Goal: Information Seeking & Learning: Learn about a topic

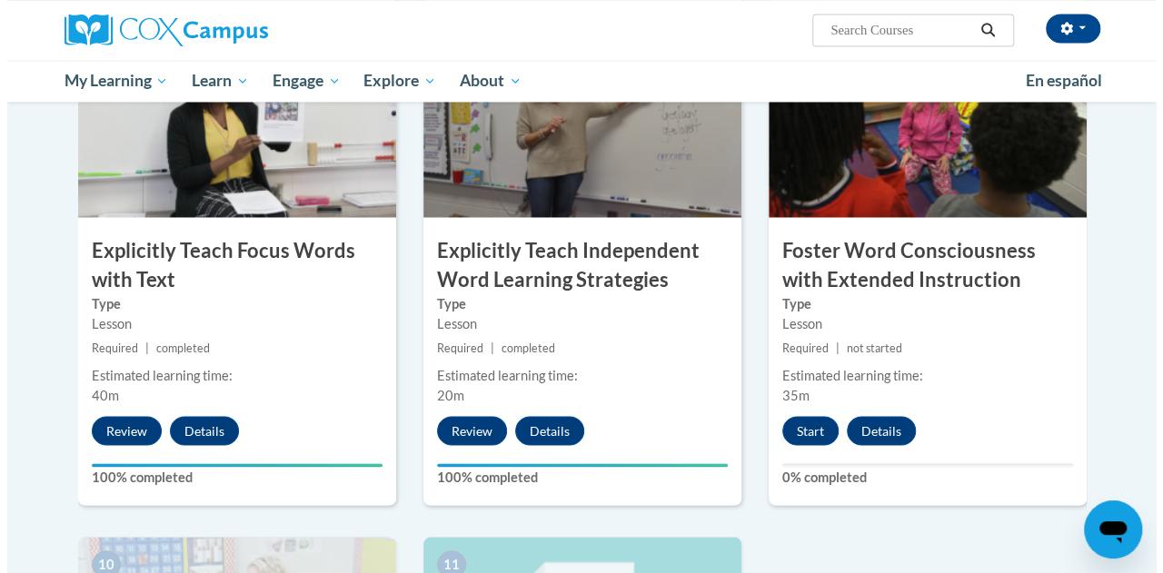
scroll to position [1441, 0]
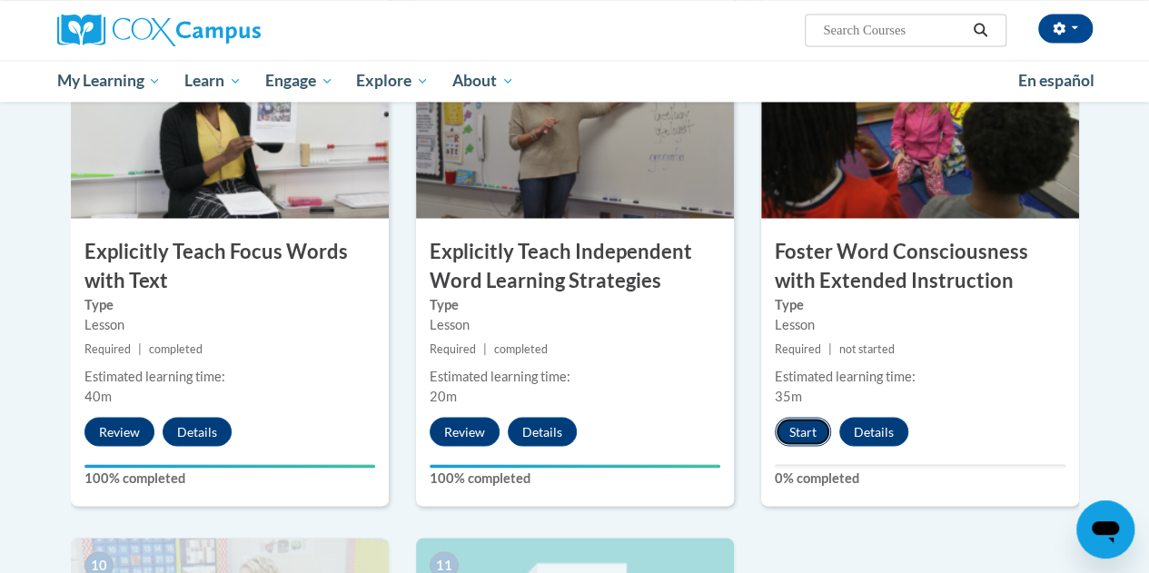
click at [795, 425] on button "Start" at bounding box center [803, 431] width 56 height 29
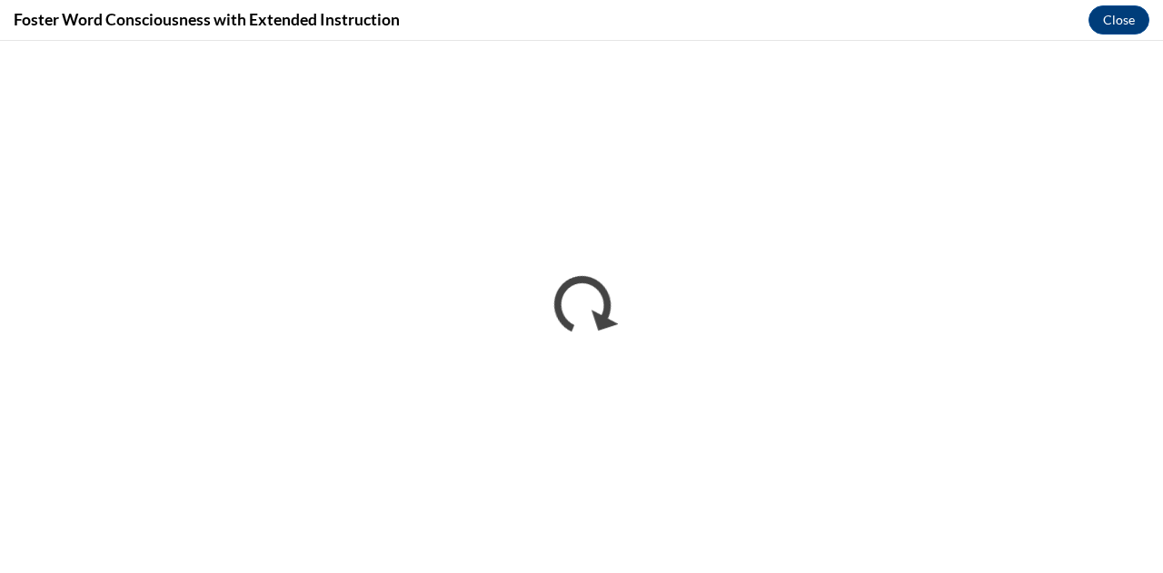
scroll to position [0, 0]
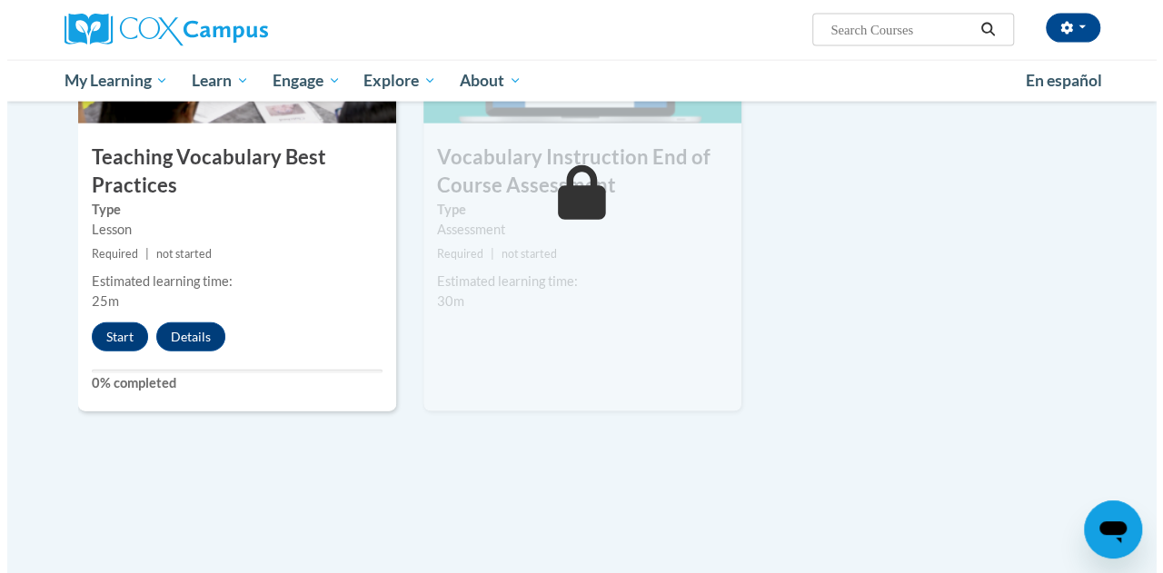
scroll to position [2038, 0]
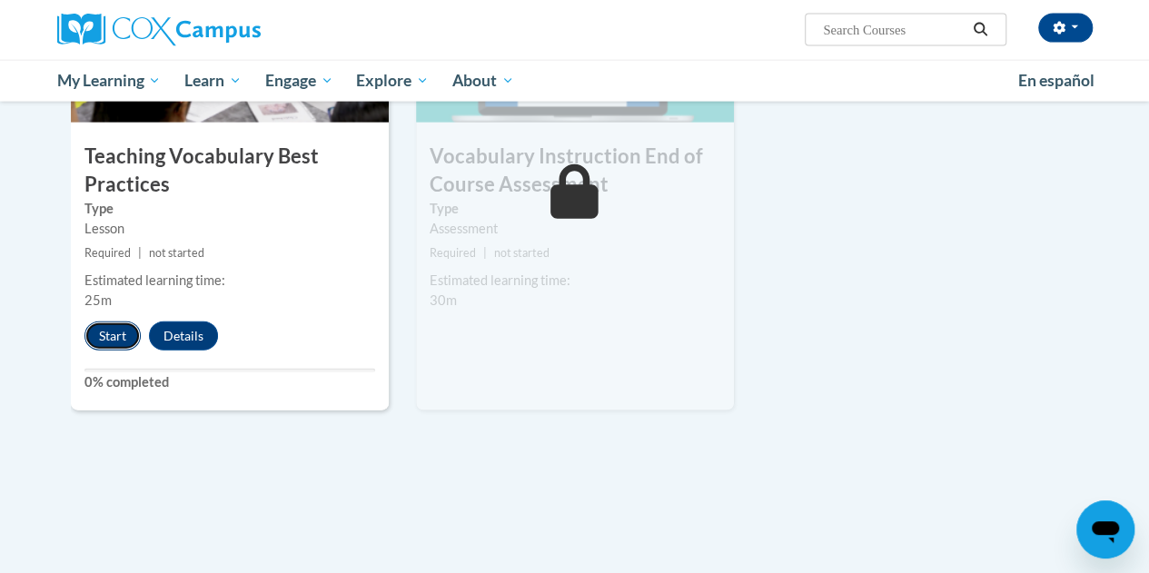
click at [93, 324] on button "Start" at bounding box center [112, 336] width 56 height 29
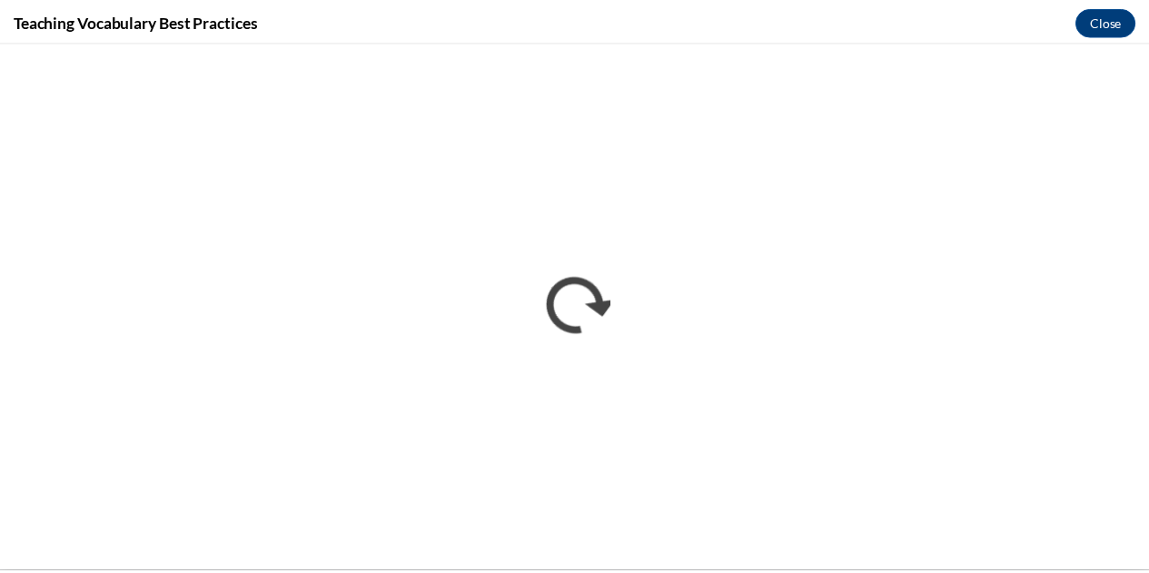
scroll to position [0, 0]
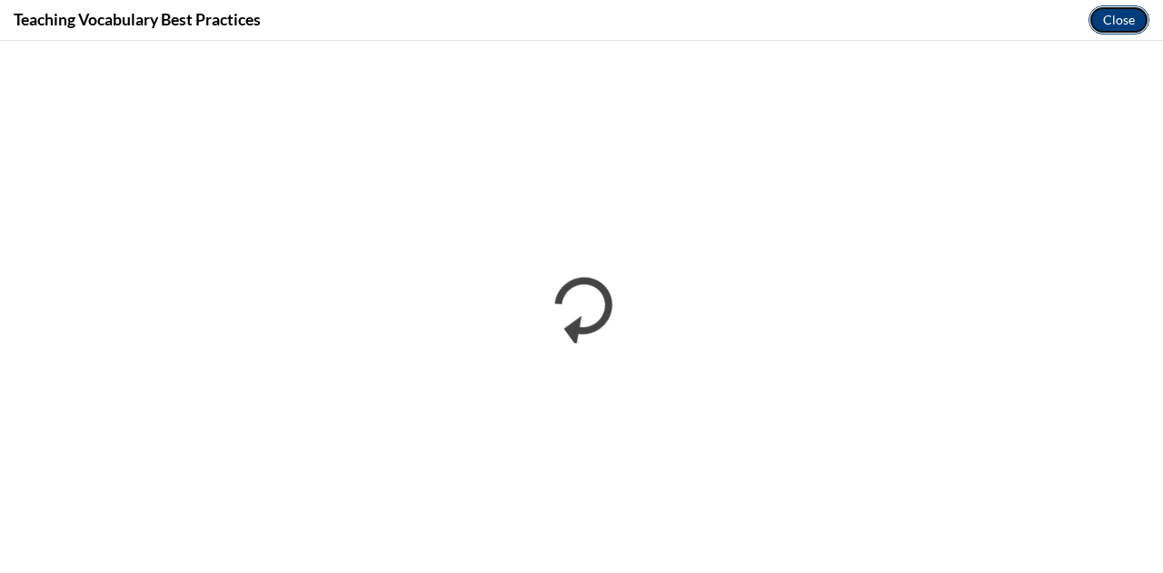
click at [1125, 30] on button "Close" at bounding box center [1118, 19] width 61 height 29
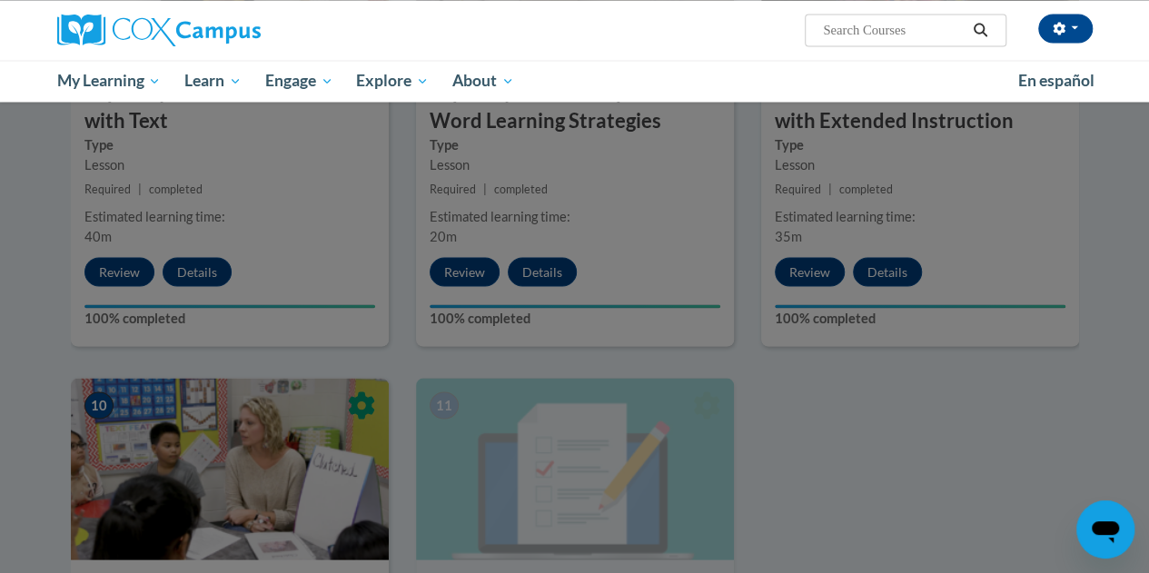
scroll to position [1598, 0]
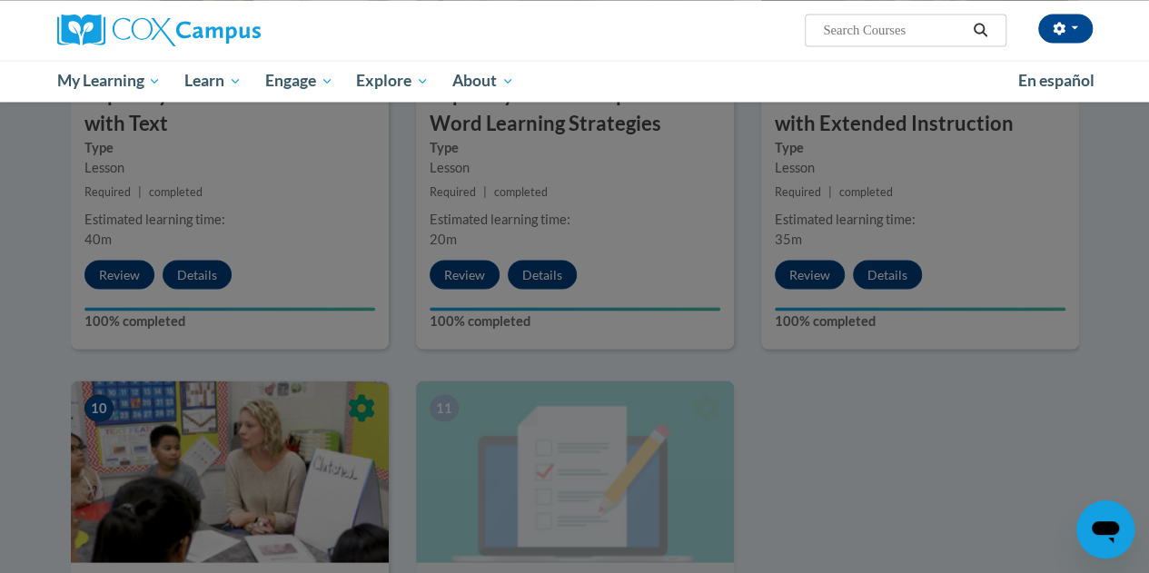
click at [879, 176] on div at bounding box center [574, 286] width 1149 height 573
click at [824, 246] on div at bounding box center [574, 286] width 1149 height 573
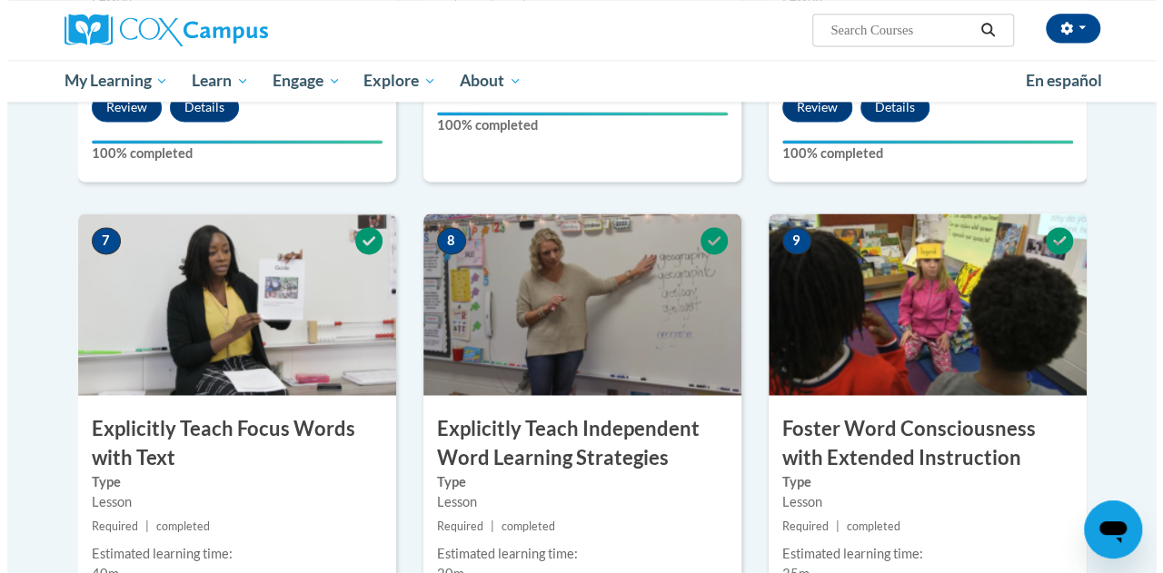
scroll to position [1534, 0]
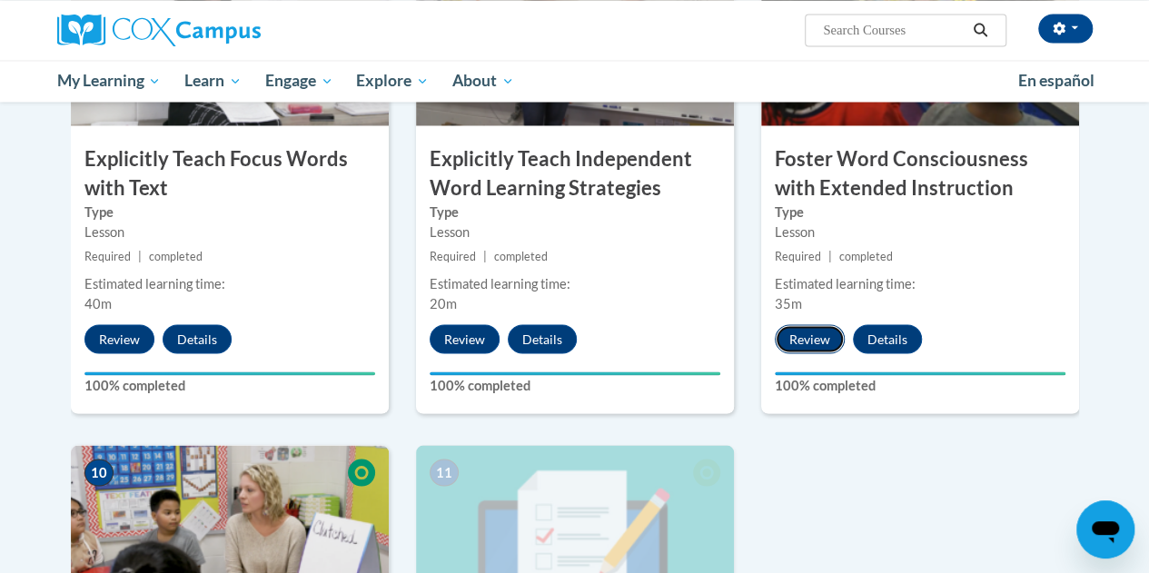
click at [810, 337] on button "Review" at bounding box center [810, 338] width 70 height 29
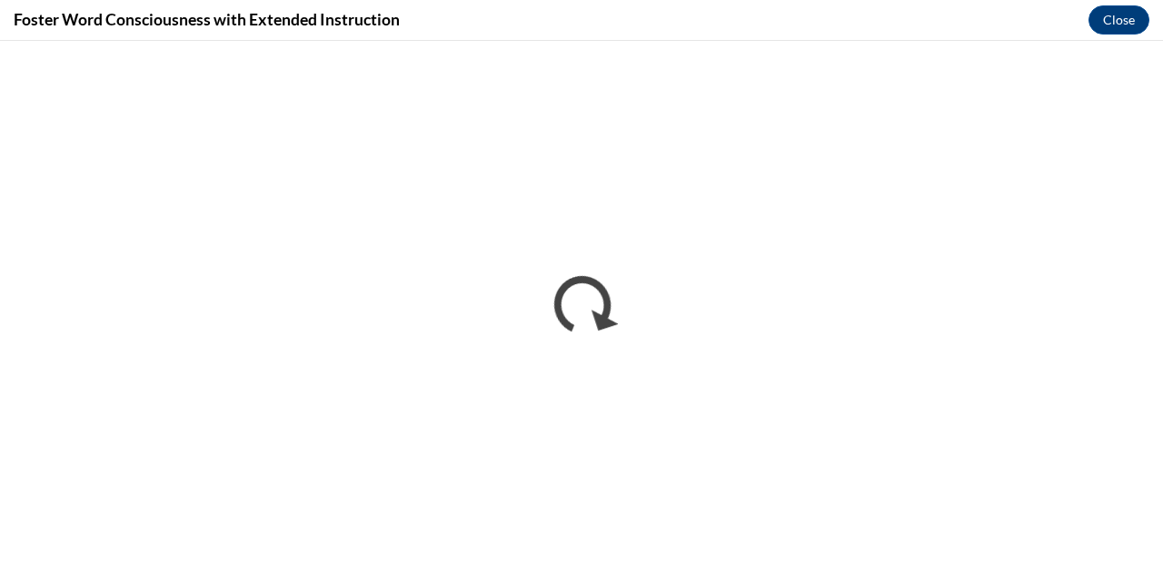
scroll to position [0, 0]
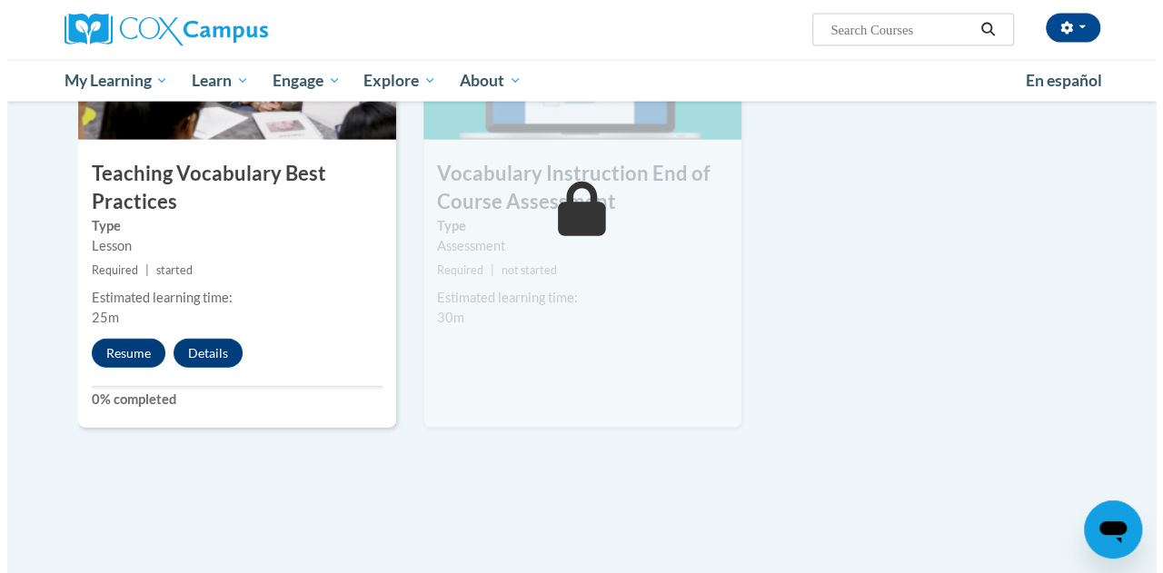
scroll to position [2019, 0]
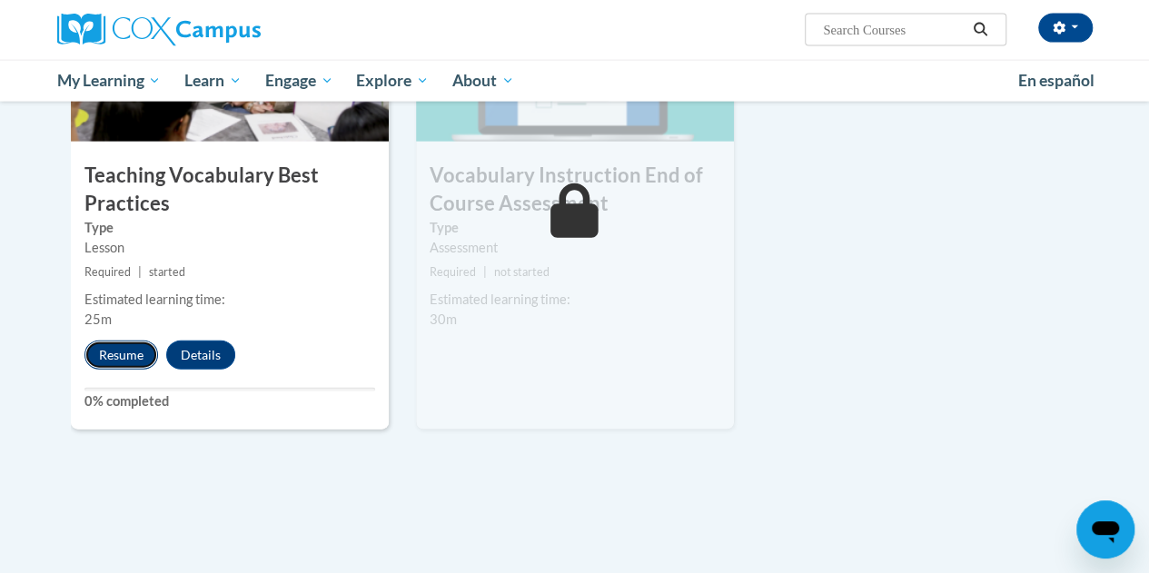
click at [102, 353] on button "Resume" at bounding box center [121, 355] width 74 height 29
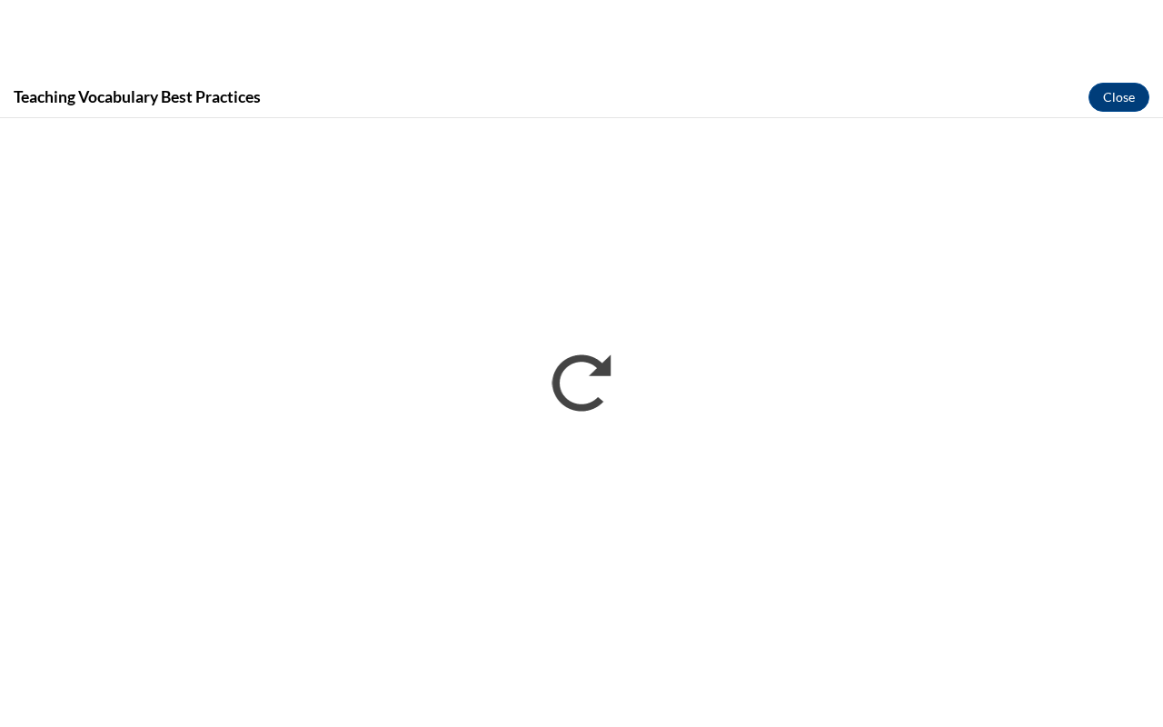
scroll to position [0, 0]
